Goal: Book appointment/travel/reservation

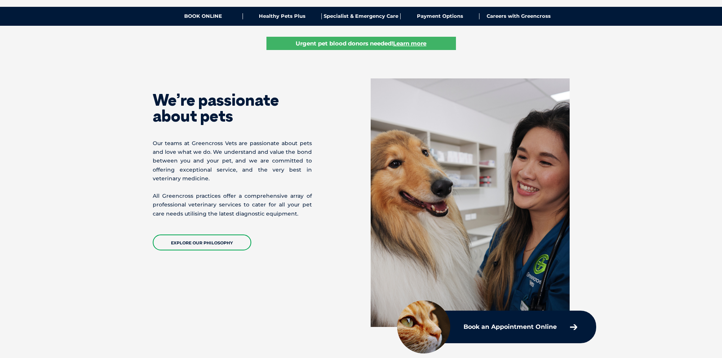
scroll to position [265, 0]
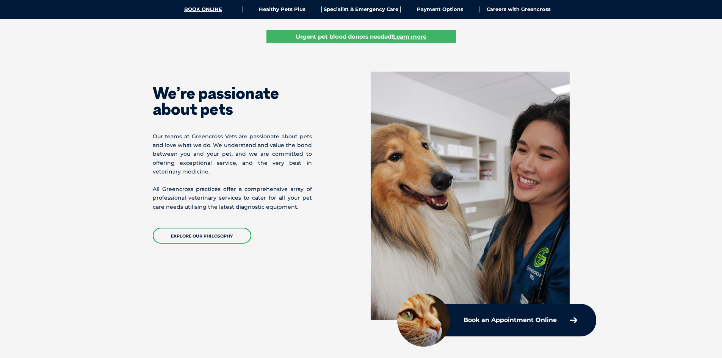
click at [203, 10] on link "BOOK ONLINE" at bounding box center [203, 9] width 79 height 6
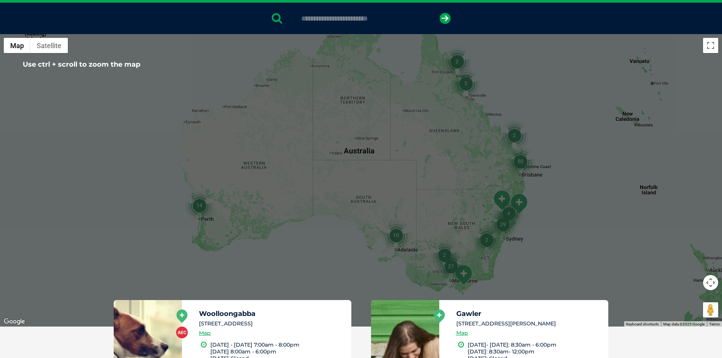
scroll to position [152, 0]
click at [198, 207] on img "14" at bounding box center [199, 205] width 29 height 29
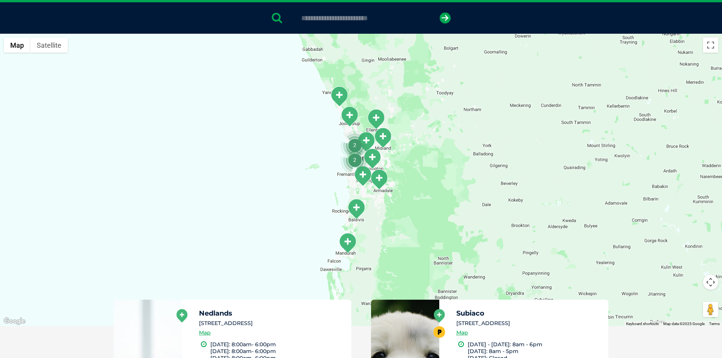
click at [334, 190] on div "To navigate, press the arrow keys." at bounding box center [361, 180] width 722 height 293
click at [461, 198] on div "To navigate, press the arrow keys." at bounding box center [361, 180] width 722 height 293
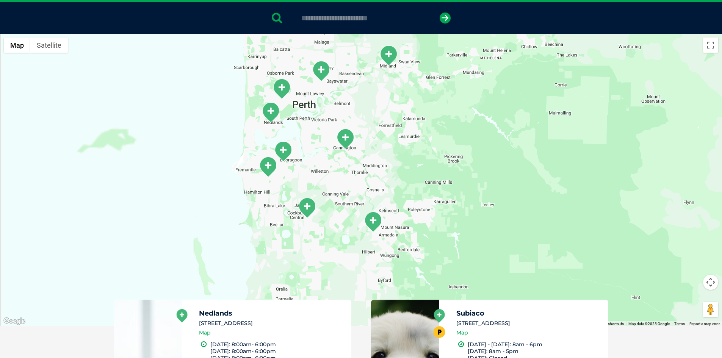
drag, startPoint x: 273, startPoint y: 153, endPoint x: 464, endPoint y: 210, distance: 198.6
click at [464, 210] on div "To navigate, press the arrow keys." at bounding box center [361, 180] width 722 height 293
click at [304, 210] on img "Cockburn" at bounding box center [307, 208] width 19 height 21
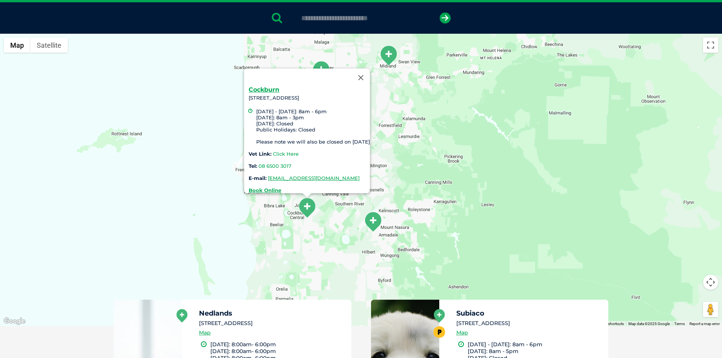
click at [274, 151] on link "Click Here" at bounding box center [286, 154] width 26 height 6
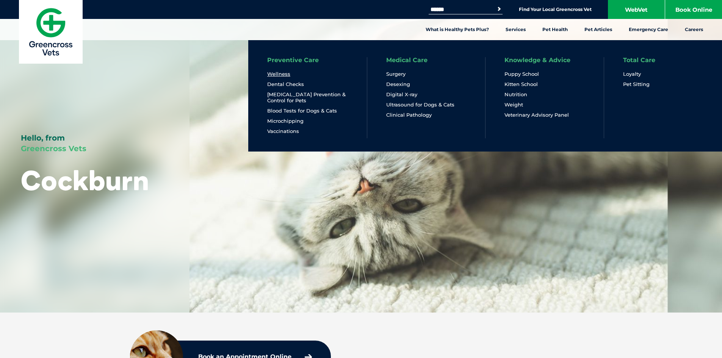
click at [281, 74] on link "Wellness" at bounding box center [278, 74] width 23 height 6
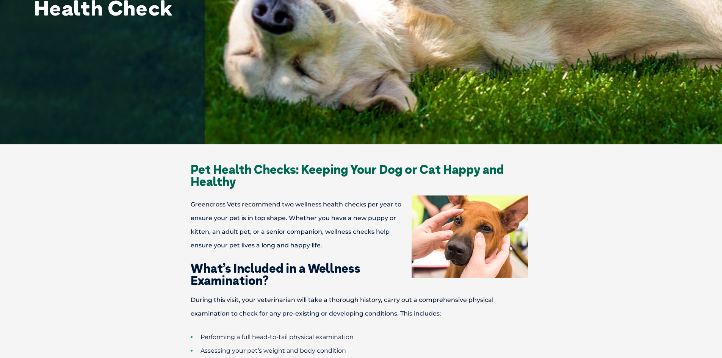
scroll to position [152, 0]
